Goal: Book appointment/travel/reservation

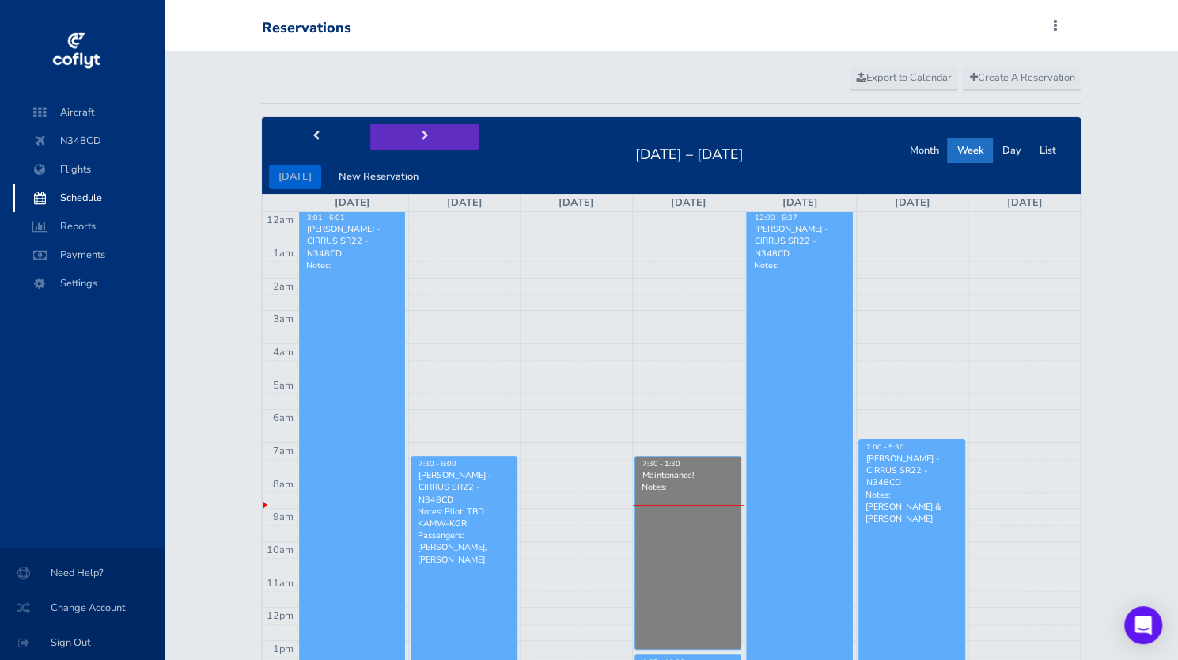
click at [413, 142] on button "next" at bounding box center [424, 136] width 109 height 25
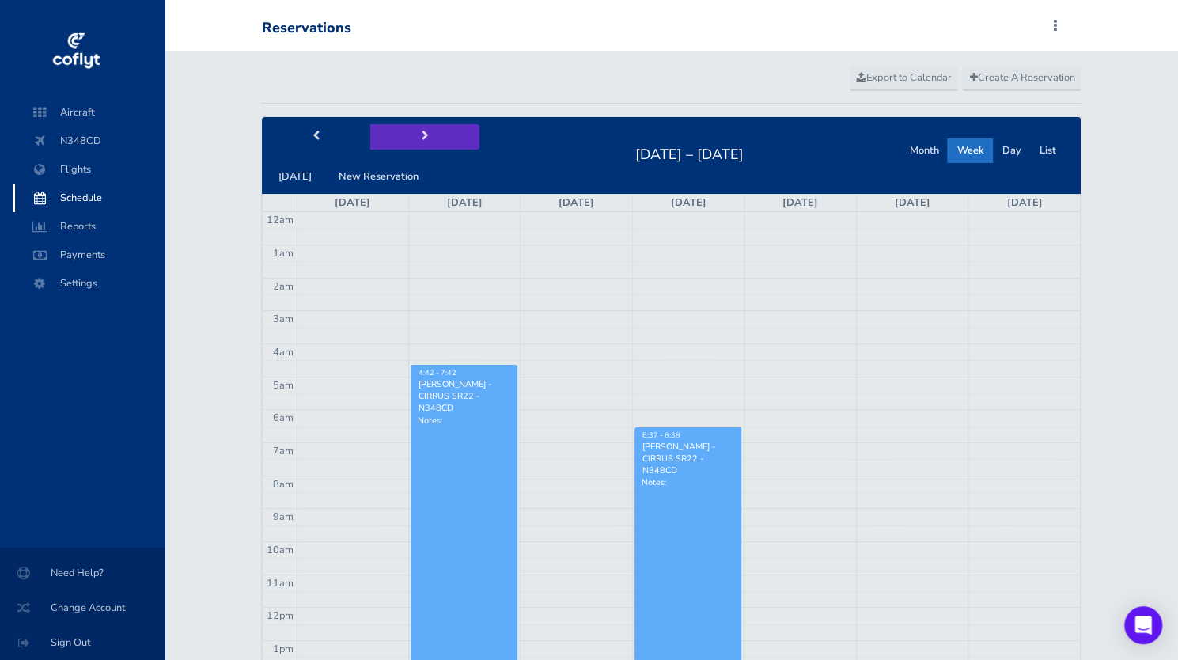
click at [413, 142] on button "next" at bounding box center [424, 136] width 109 height 25
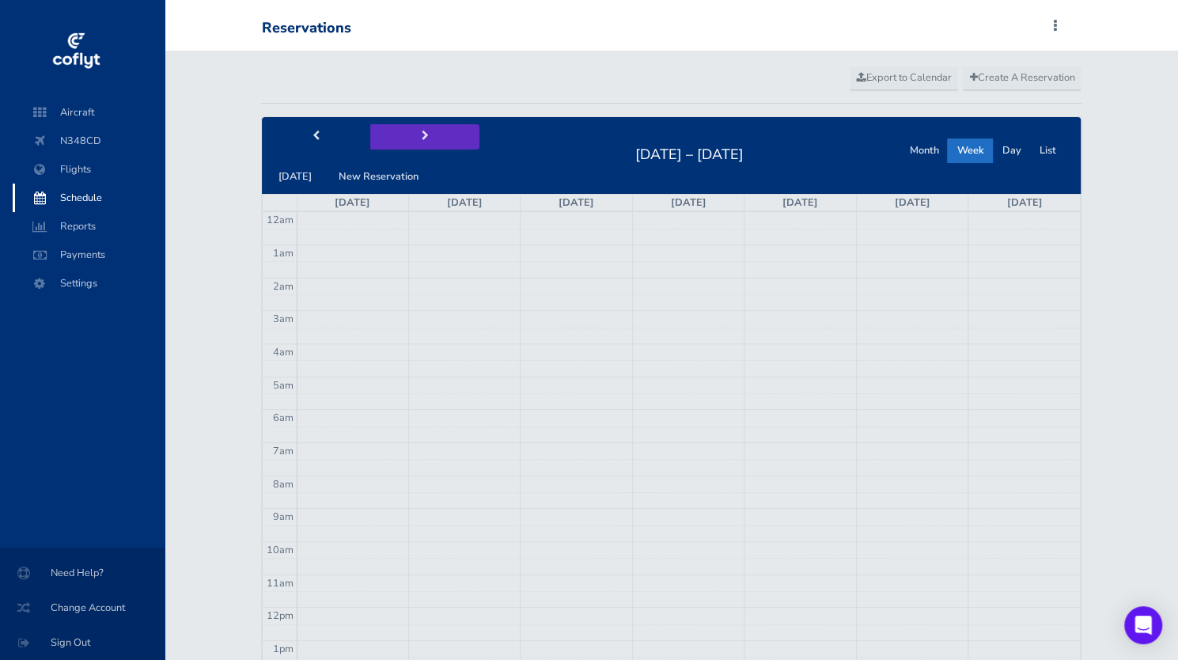
click at [413, 142] on button "next" at bounding box center [424, 136] width 109 height 25
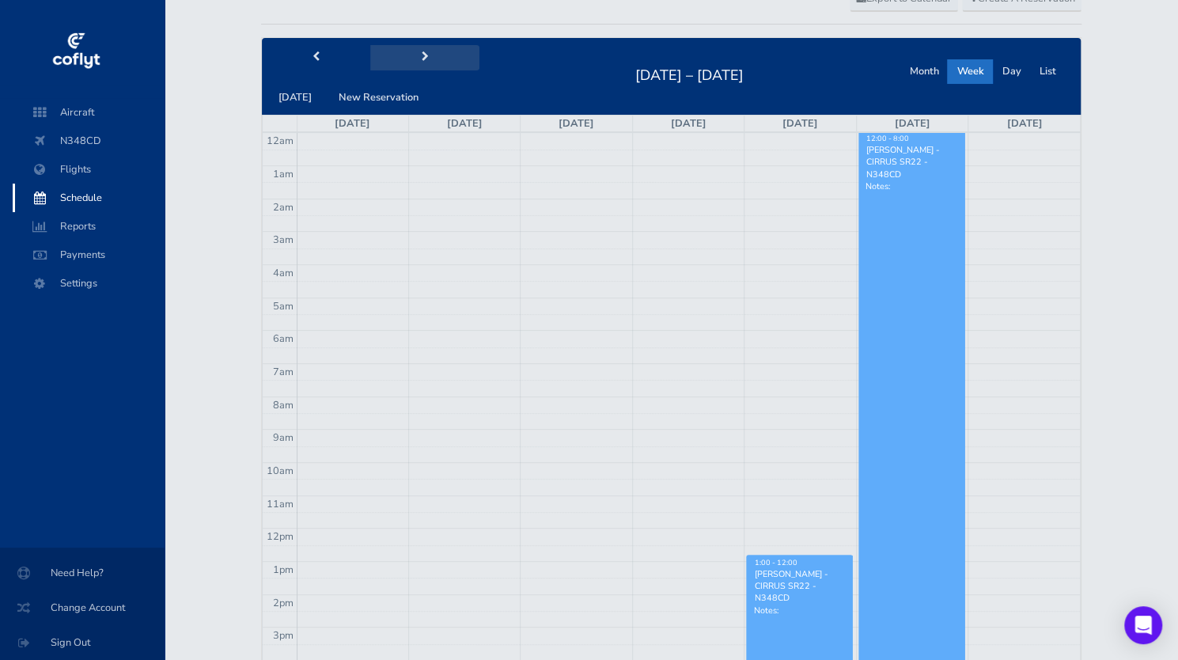
scroll to position [158, 0]
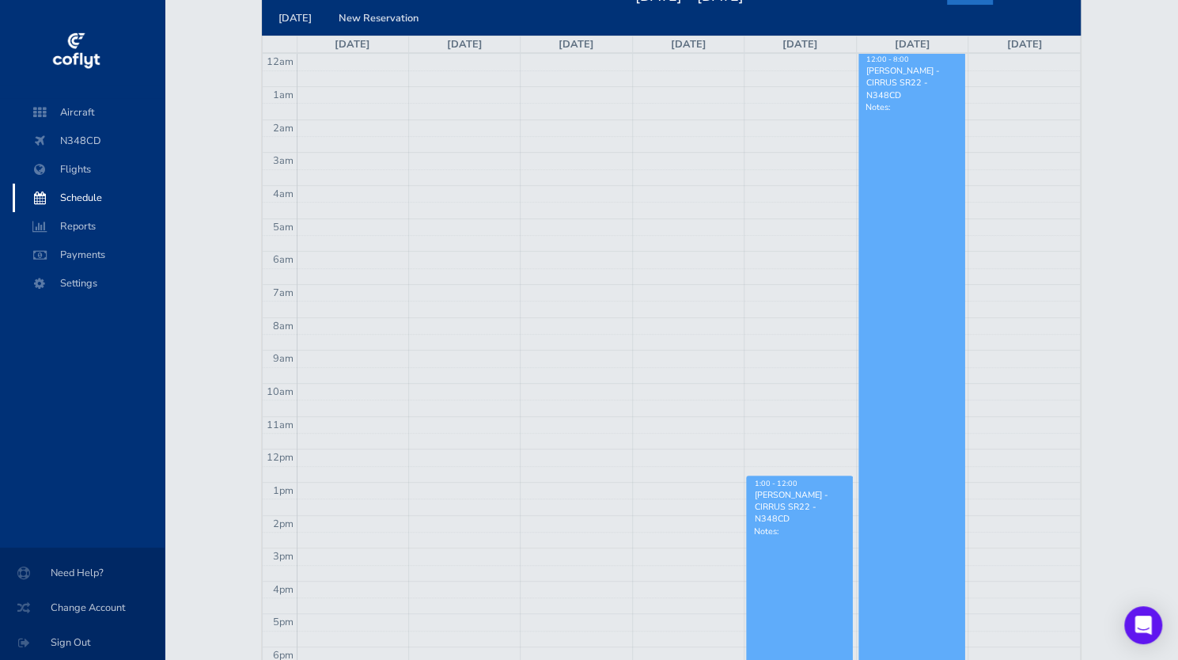
click at [788, 551] on link "1:00 - 12:00 Colin Hurd - CIRRUS SR22 - N348CD Notes:" at bounding box center [799, 654] width 107 height 356
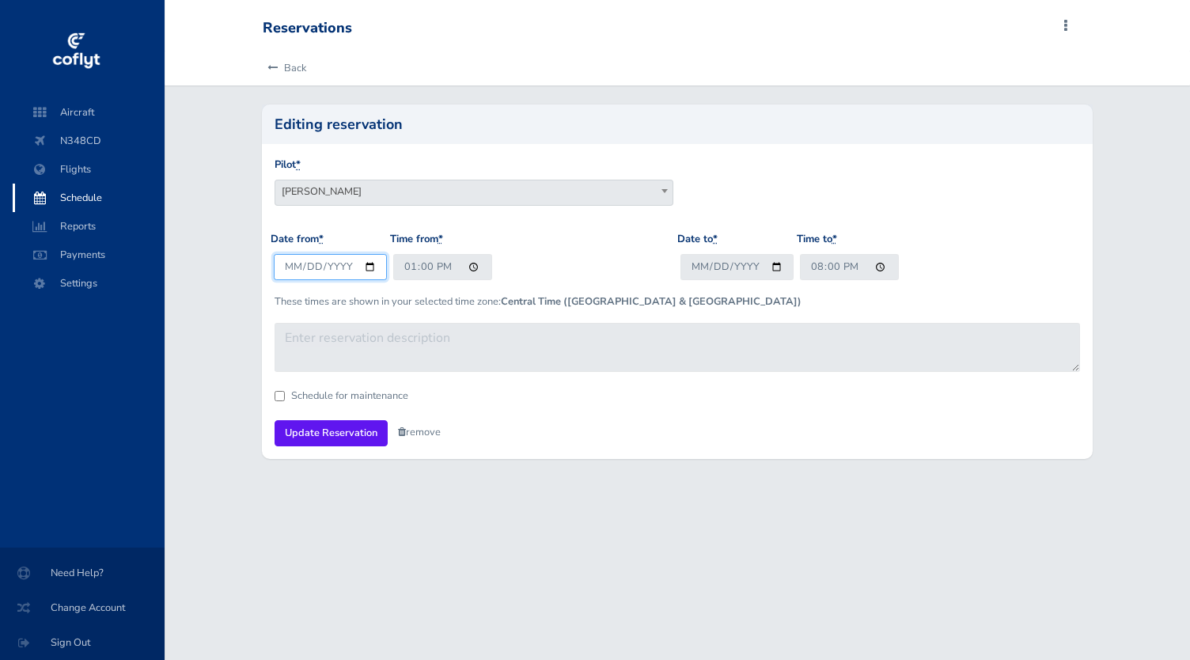
click at [370, 265] on input "2025-09-11" at bounding box center [330, 267] width 113 height 26
type input "2025-09-10"
click at [470, 267] on input "13:00" at bounding box center [442, 267] width 99 height 26
type input "08:00"
click at [774, 268] on input "2025-09-12" at bounding box center [736, 267] width 113 height 26
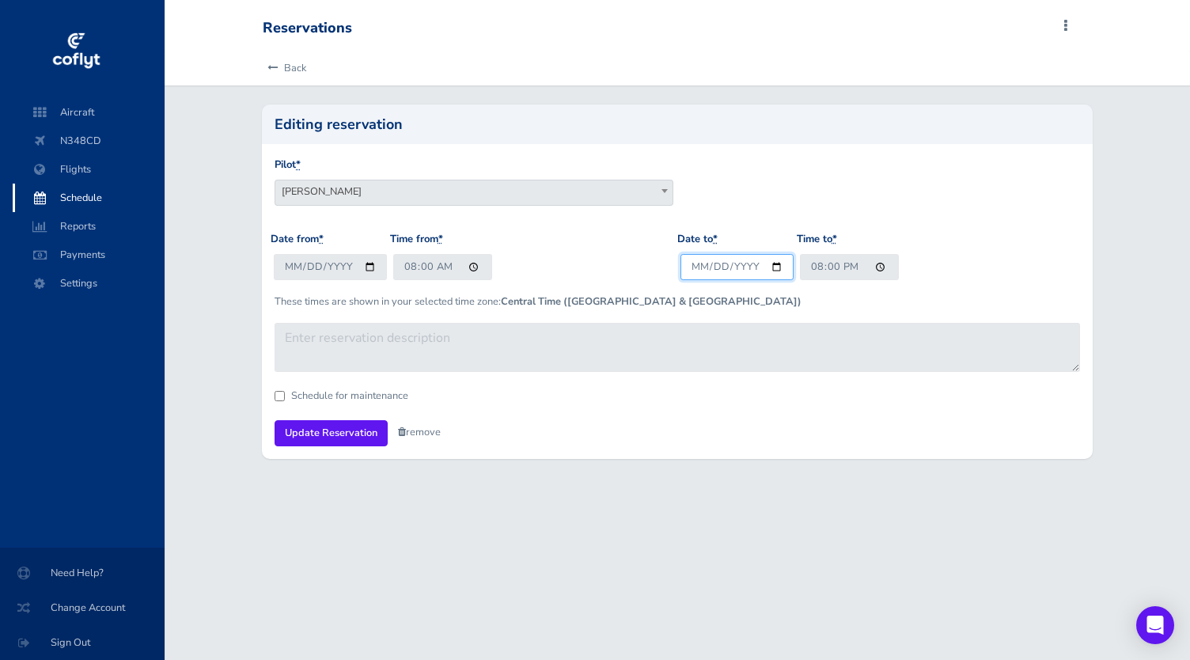
type input "2025-09-11"
click at [337, 433] on input "Update Reservation" at bounding box center [331, 433] width 113 height 26
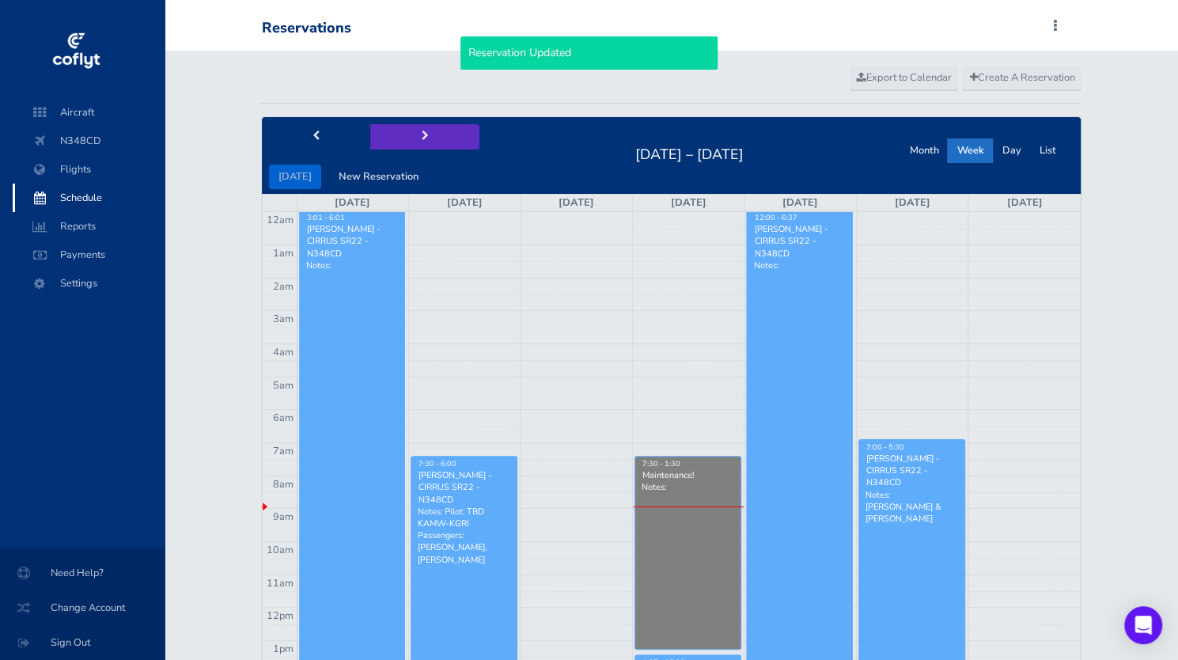
click at [422, 129] on button "next" at bounding box center [424, 136] width 109 height 25
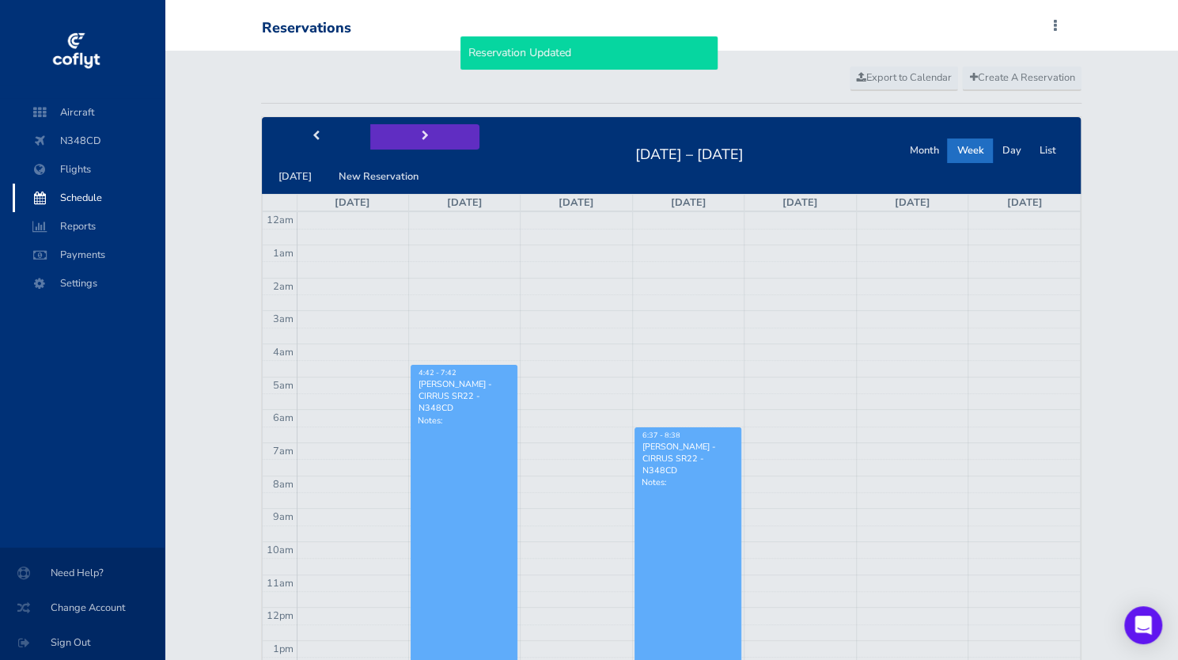
click at [422, 129] on button "next" at bounding box center [424, 136] width 109 height 25
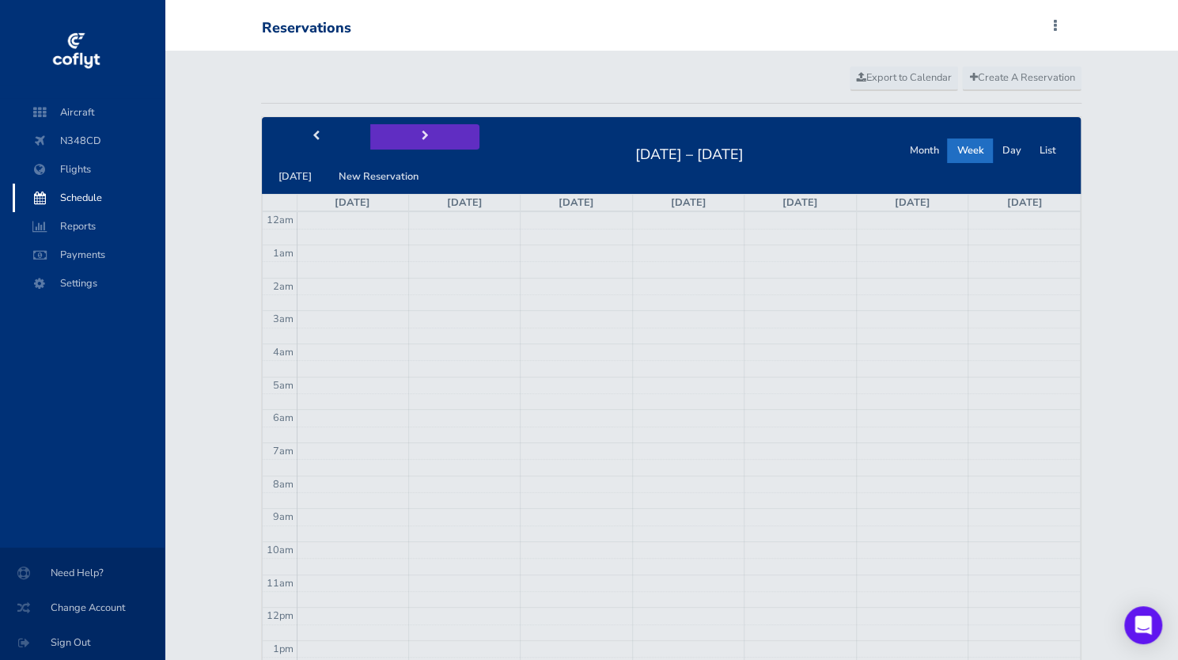
click at [422, 129] on button "next" at bounding box center [424, 136] width 109 height 25
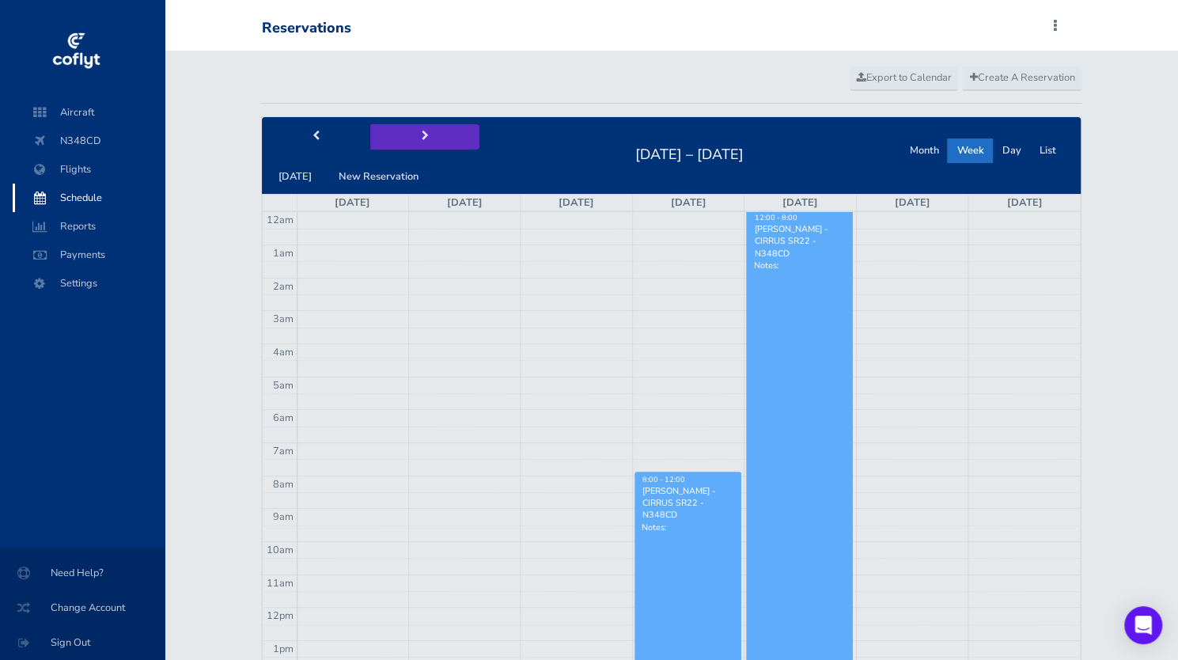
click at [422, 129] on button "next" at bounding box center [424, 136] width 109 height 25
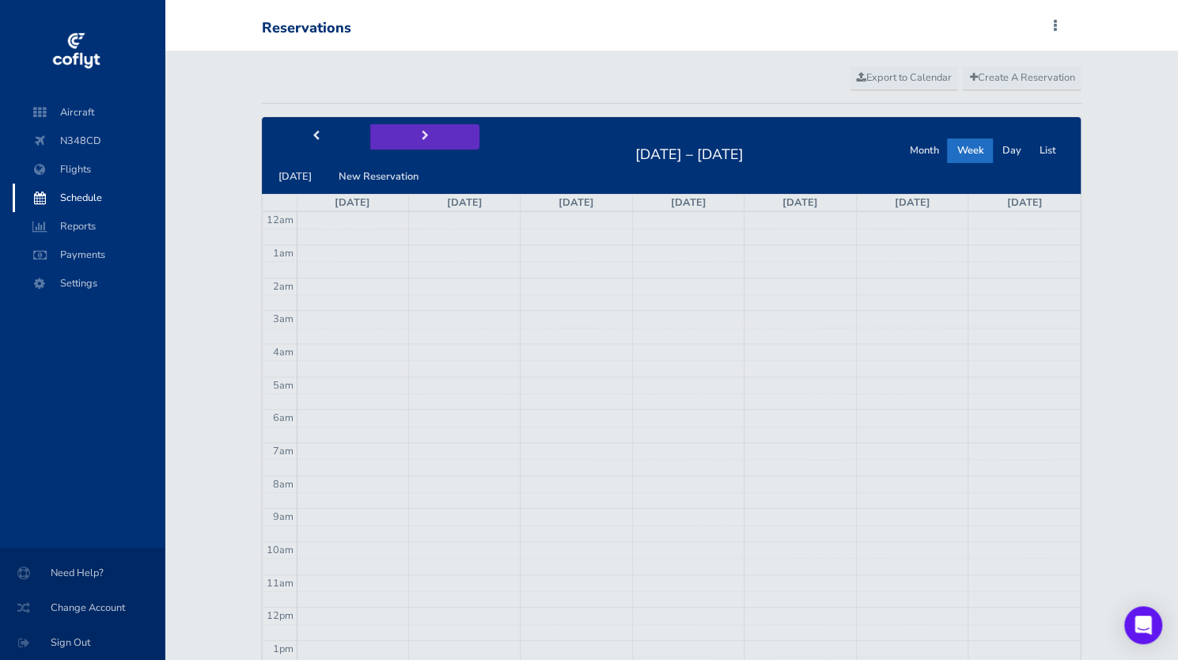
click at [422, 129] on button "next" at bounding box center [424, 136] width 109 height 25
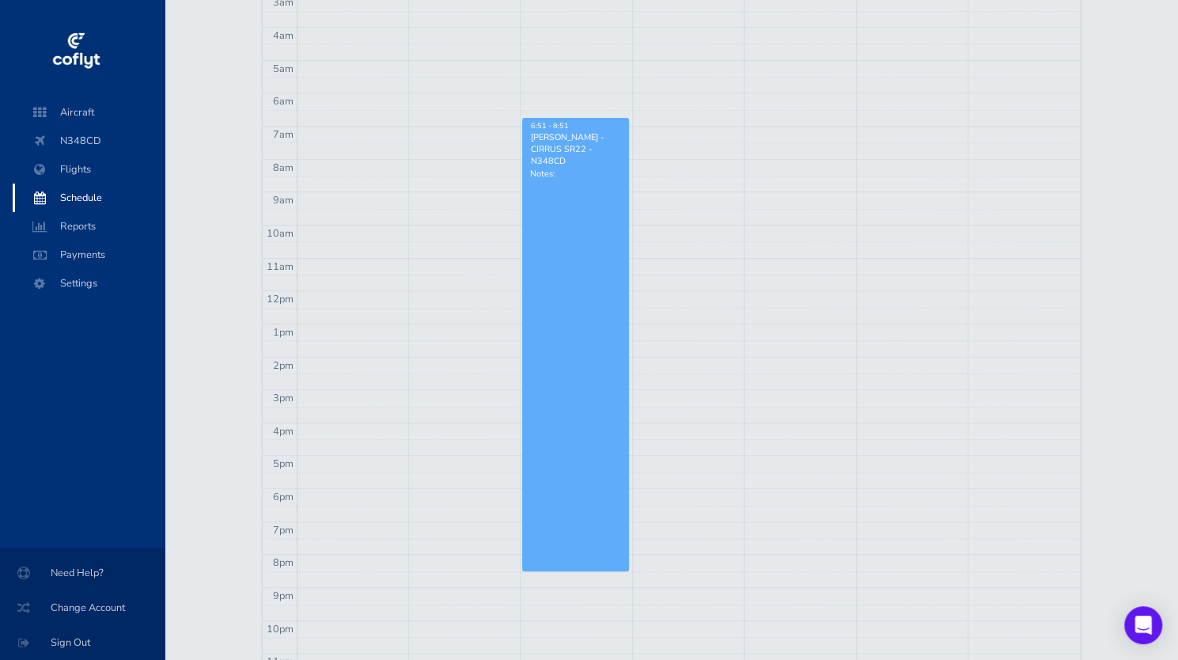
scroll to position [158, 0]
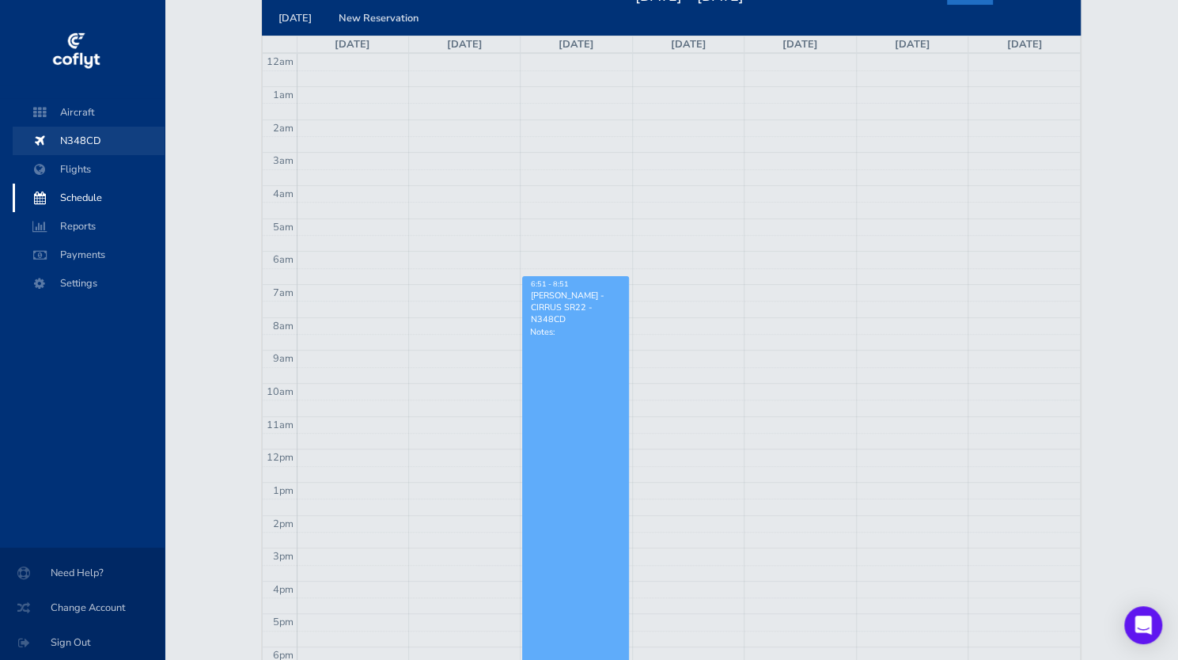
click at [95, 146] on span "N348CD" at bounding box center [88, 141] width 120 height 28
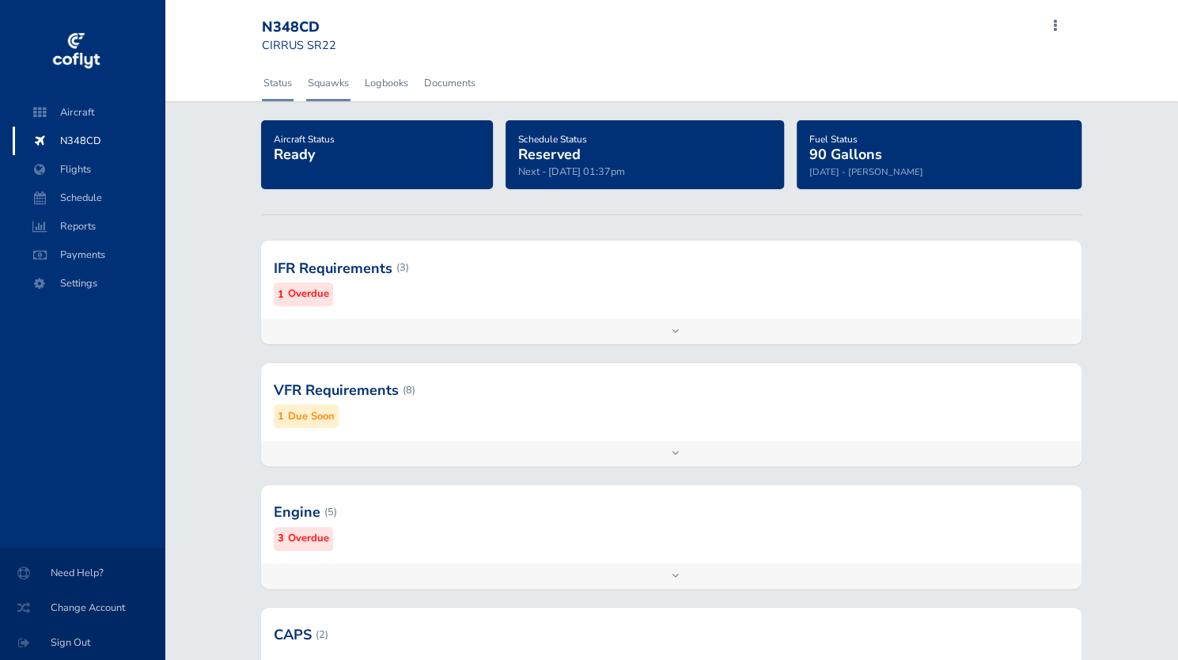
click at [334, 80] on link "Squawks" at bounding box center [328, 83] width 44 height 35
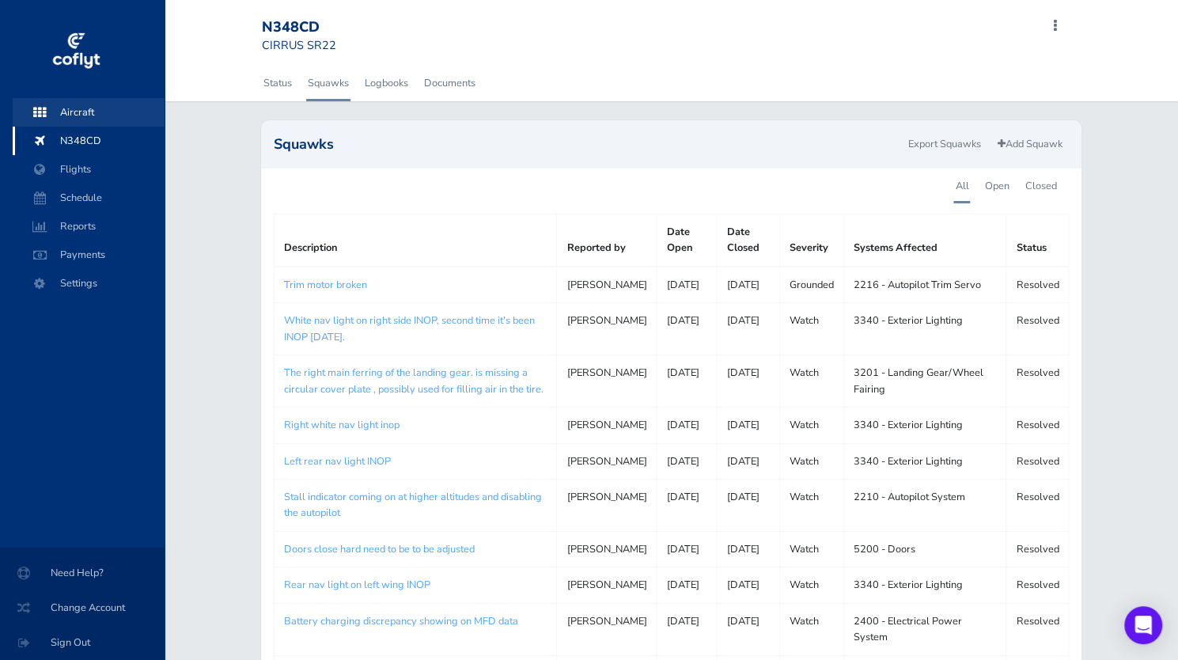
click at [97, 112] on span "Aircraft" at bounding box center [88, 112] width 120 height 28
